Goal: Transaction & Acquisition: Purchase product/service

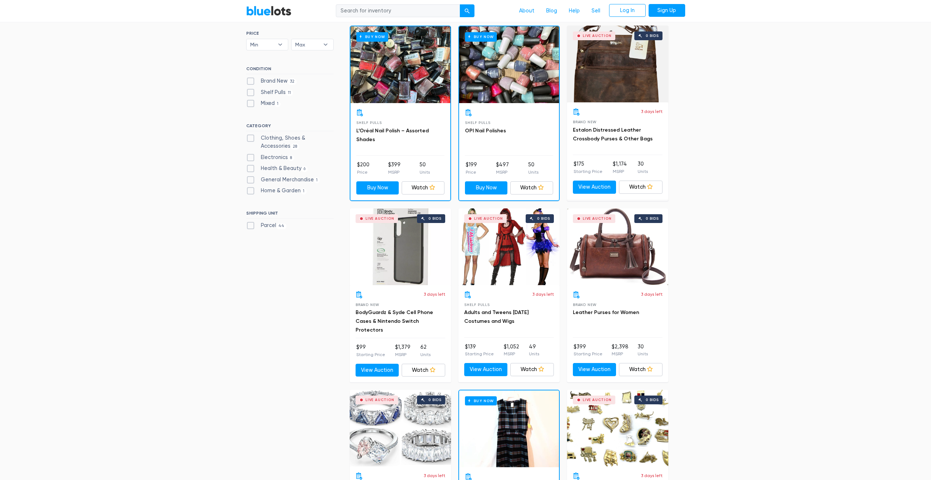
scroll to position [73, 0]
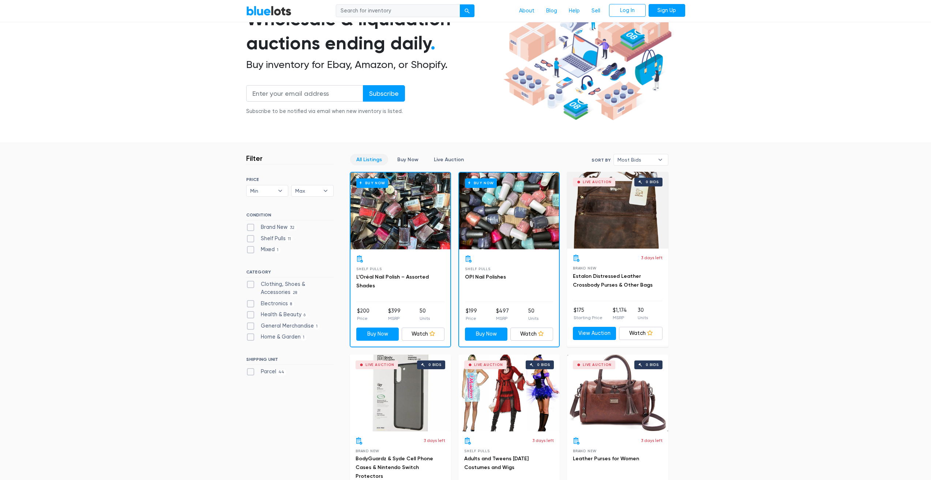
click at [647, 161] on span "Most Bids" at bounding box center [635, 159] width 37 height 11
click at [638, 223] on li "Highest Price" at bounding box center [643, 221] width 57 height 12
select select "highest_price"
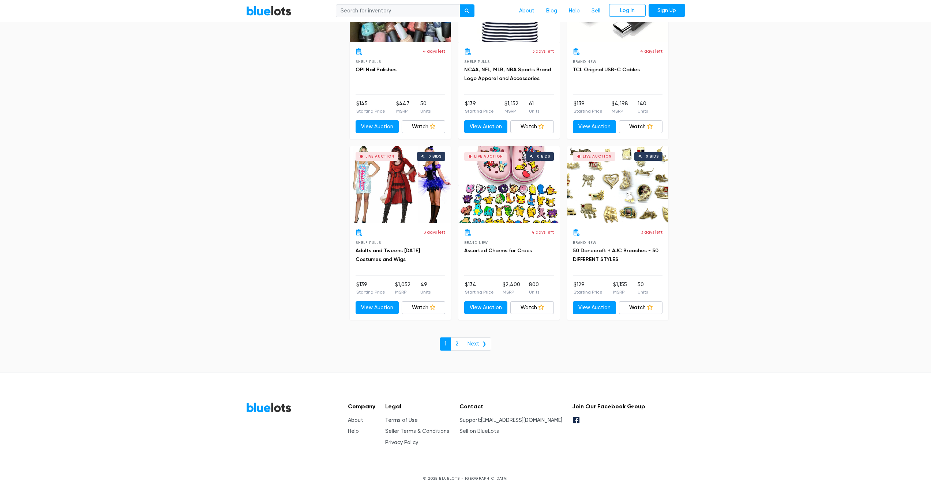
scroll to position [2658, 0]
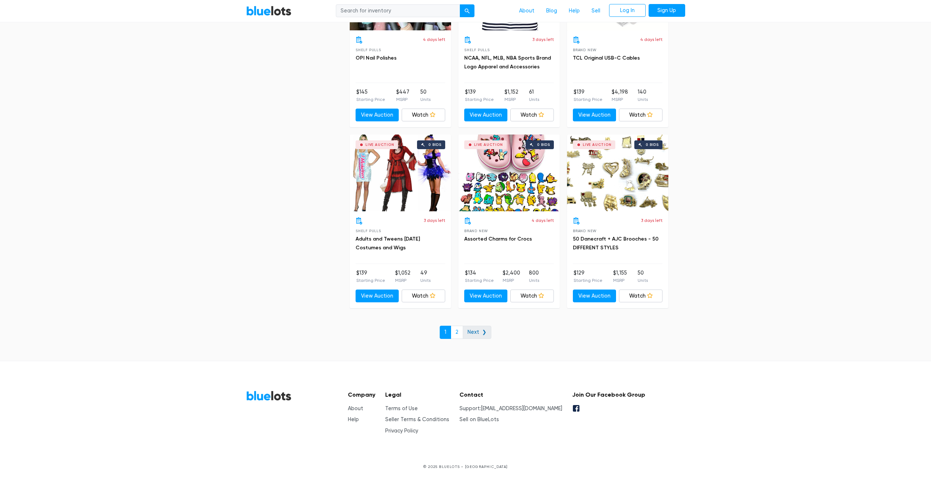
click at [469, 333] on link "Next ❯" at bounding box center [477, 332] width 29 height 13
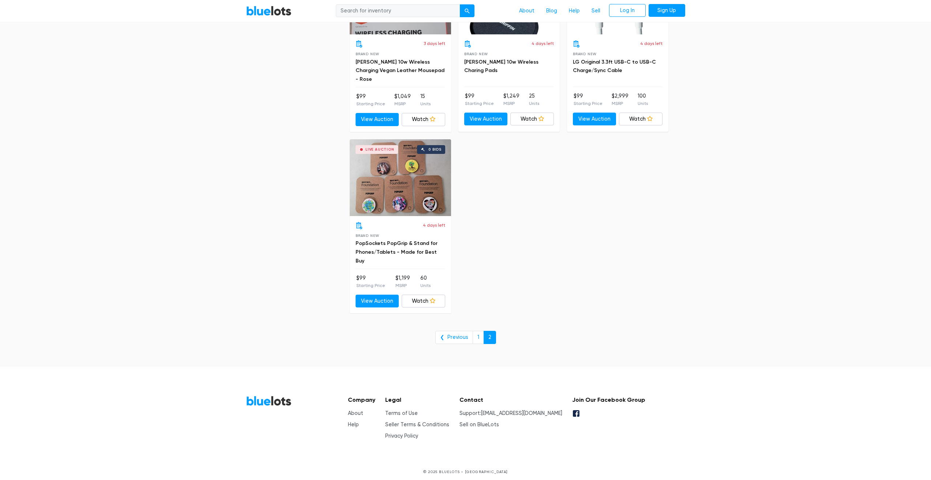
scroll to position [845, 0]
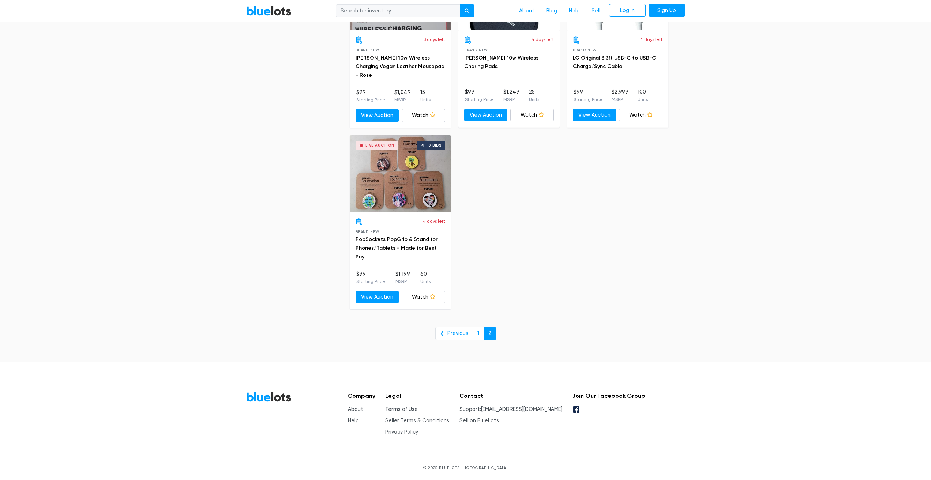
click at [427, 15] on input "search" at bounding box center [398, 10] width 124 height 13
